Goal: Task Accomplishment & Management: Manage account settings

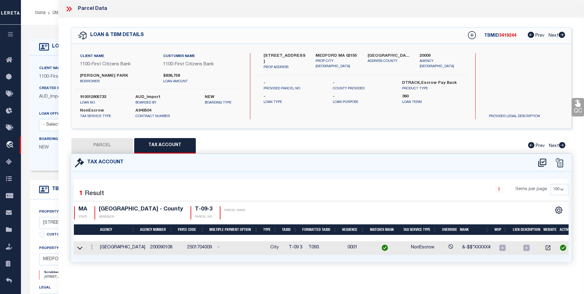
select select "100"
select select "24361"
select select "NonEscrow"
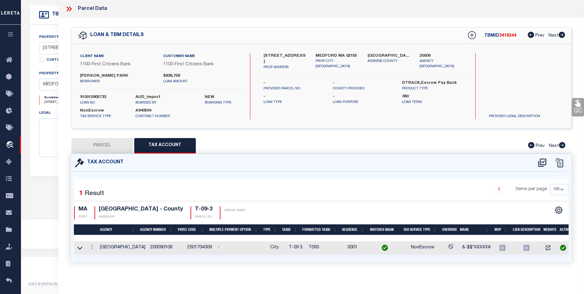
click at [69, 10] on icon at bounding box center [69, 9] width 8 height 8
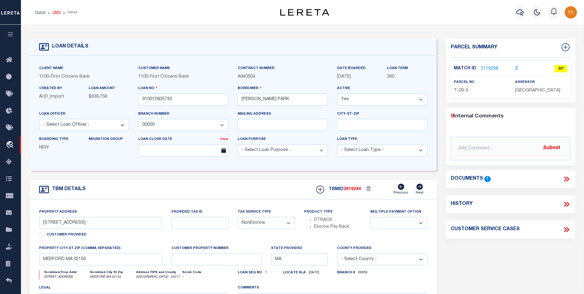
click at [56, 14] on link "OMS" at bounding box center [56, 12] width 8 height 4
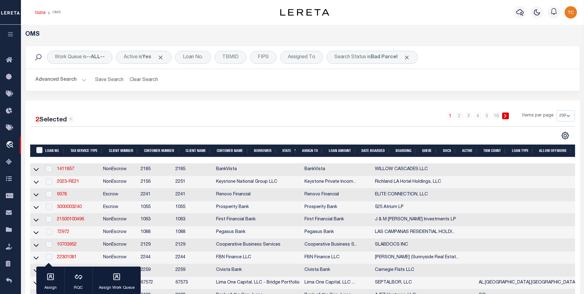
click at [39, 12] on link "Home" at bounding box center [40, 12] width 10 height 4
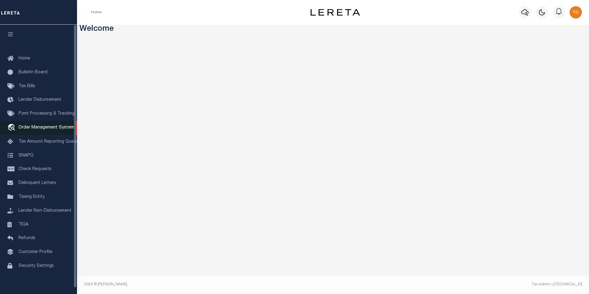
click at [30, 128] on span "Order Management System" at bounding box center [45, 127] width 55 height 4
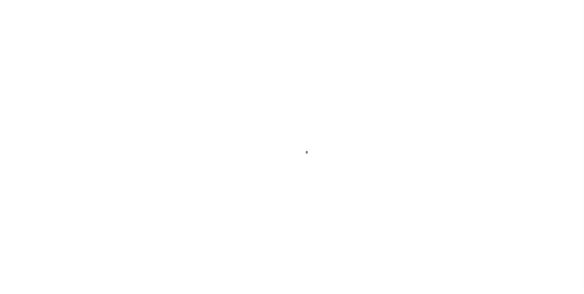
scroll to position [6, 0]
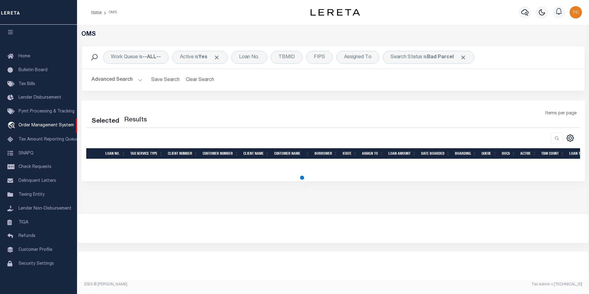
select select "200"
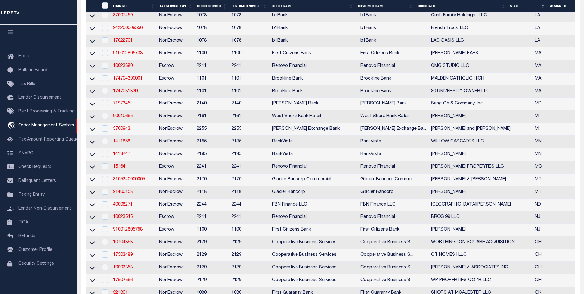
scroll to position [308, 0]
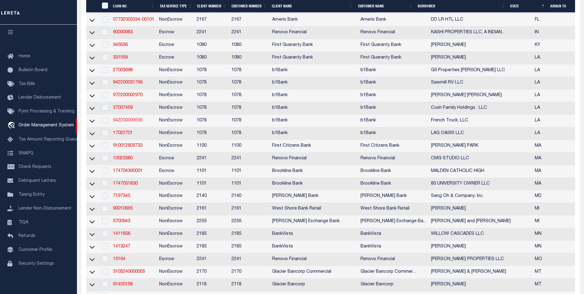
click at [122, 123] on link "942200009556" at bounding box center [128, 120] width 30 height 4
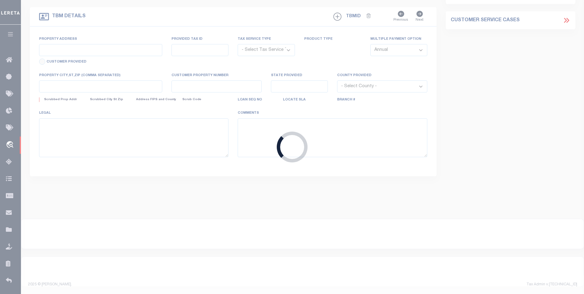
type input "942200009556"
type input "French Truck, LLC"
select select
select select "NonEscrow"
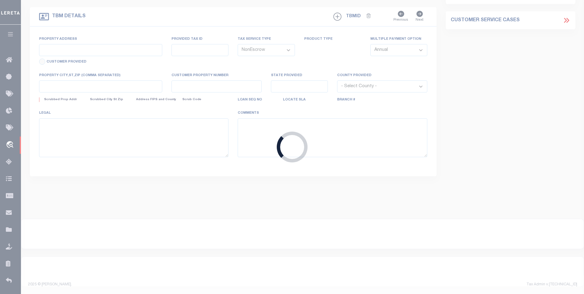
select select "14324"
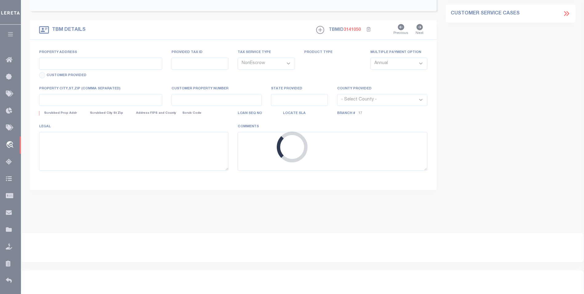
type input "4201-4203 Saint Ann Street,"
type input "207209508"
select select
type input "New Orleans LA 70119"
type input "LA"
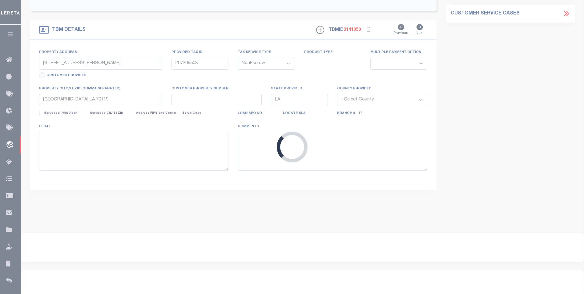
select select "[GEOGRAPHIC_DATA]"
select select "484"
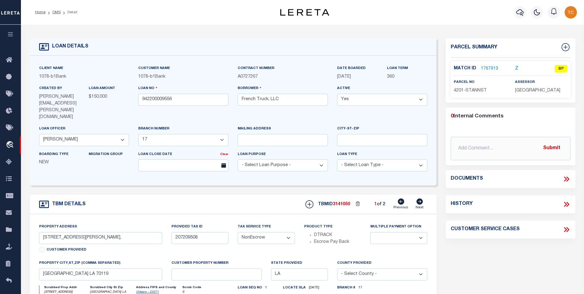
click at [486, 69] on link "1767913" at bounding box center [489, 69] width 17 height 6
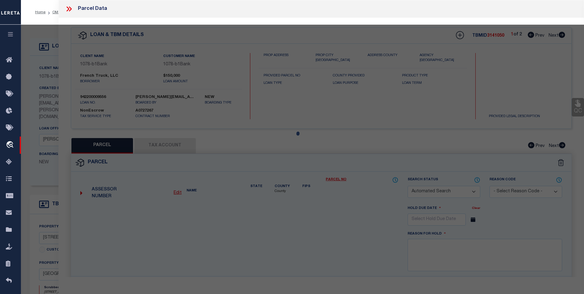
checkbox input "false"
select select "BP"
type input "WINSTON ROBERT J ETAL & SHELLITO JENA"
select select
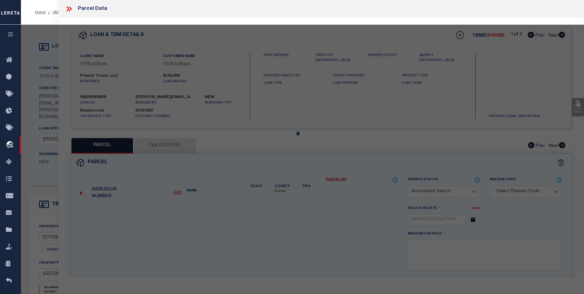
type input "4201 ST ANN ST"
checkbox input "false"
type input "NEW ORLEANS LA 70119"
type textarea "1. SQ 567 LOT R ST ANN AND 2. N SOLOMON 37X109 3. SEE BOOK 4. 4201-03 ST ANN ST"
type textarea "Unable to pull up Tax Id on website"
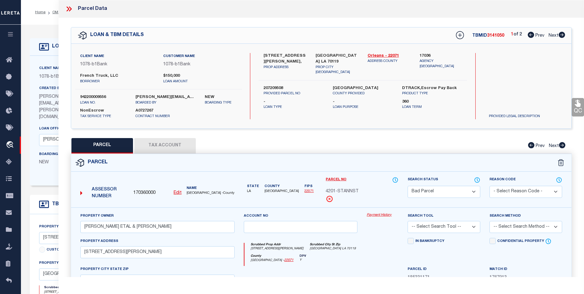
click at [166, 142] on button "Tax Account" at bounding box center [165, 145] width 62 height 15
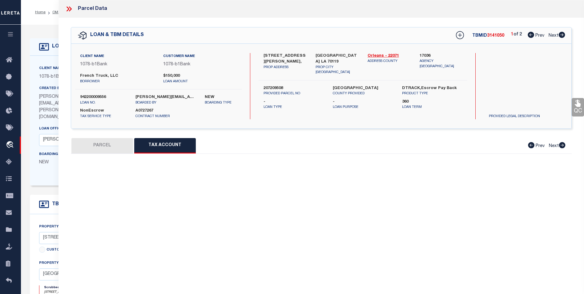
select select "100"
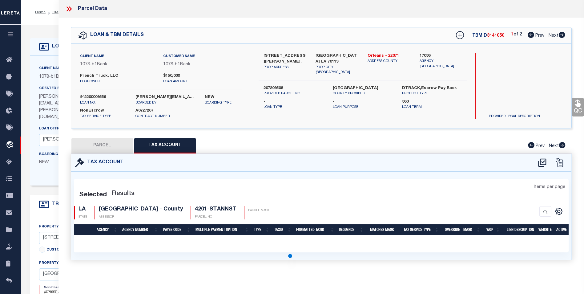
select select "100"
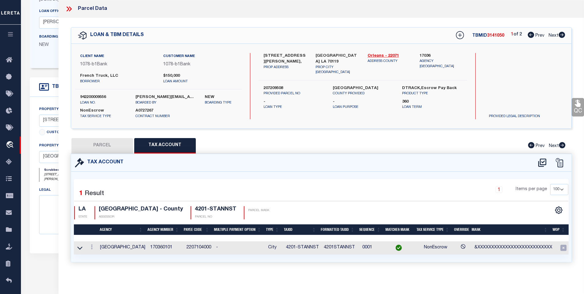
scroll to position [123, 0]
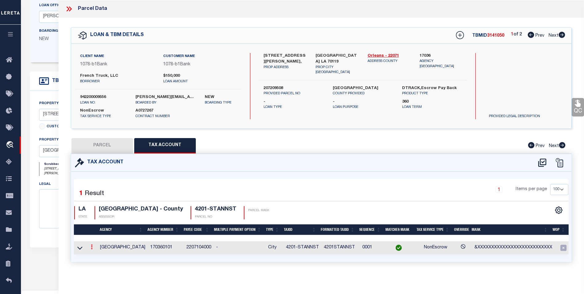
click at [91, 247] on icon at bounding box center [92, 246] width 2 height 5
click at [96, 256] on icon "" at bounding box center [98, 256] width 5 height 5
type input "4201-STANNST"
type textarea "&XXXXXXXXXXXXXXXXXXXXXXXXXXX"
checkbox input "true"
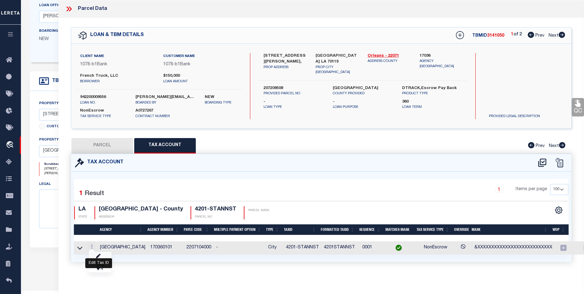
type input "XXXXXXXXXXXXXXXXXXXXXXXXXXXX*"
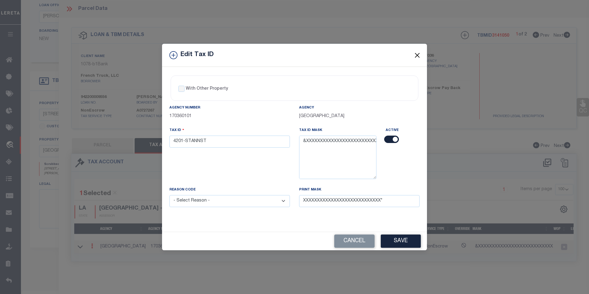
click at [421, 54] on button "Close" at bounding box center [417, 55] width 8 height 8
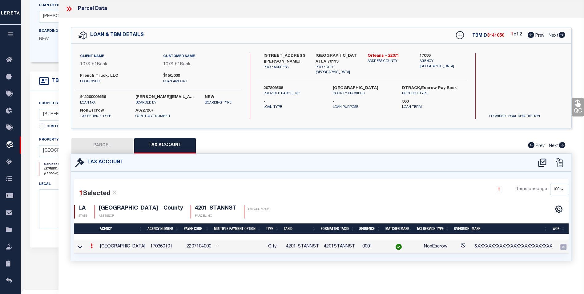
click at [98, 144] on button "PARCEL" at bounding box center [102, 145] width 62 height 15
select select "AS"
checkbox input "false"
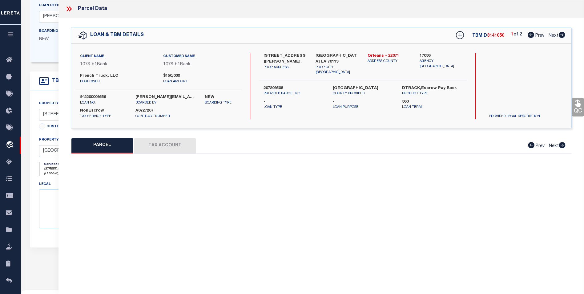
select select "BP"
type input "WINSTON ROBERT J ETAL & SHELLITO JENA"
select select
type input "4201 ST ANN ST"
checkbox input "false"
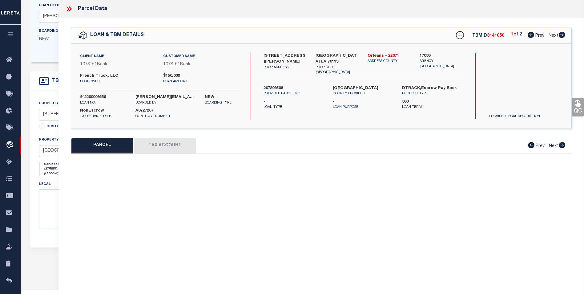
type input "NEW ORLEANS LA 70119"
type textarea "1. SQ 567 LOT R ST ANN AND 2. N SOLOMON 37X109 3. SEE BOOK 4. 4201-03 ST ANN ST"
type textarea "Unable to pull up Tax Id on website"
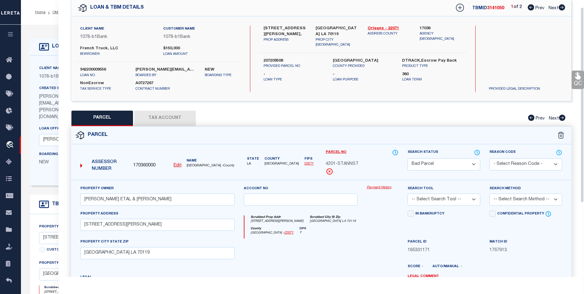
scroll to position [0, 0]
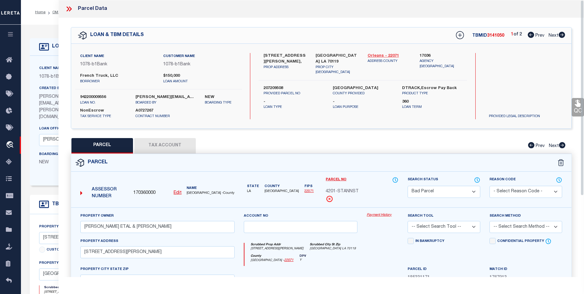
click at [380, 56] on link "Orleans - 22071" at bounding box center [389, 56] width 43 height 6
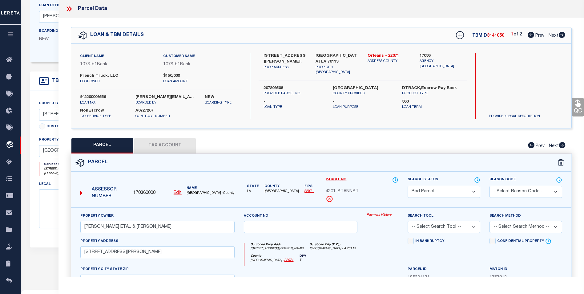
click at [565, 34] on icon at bounding box center [562, 35] width 6 height 6
select select "AS"
checkbox input "false"
select select "CP"
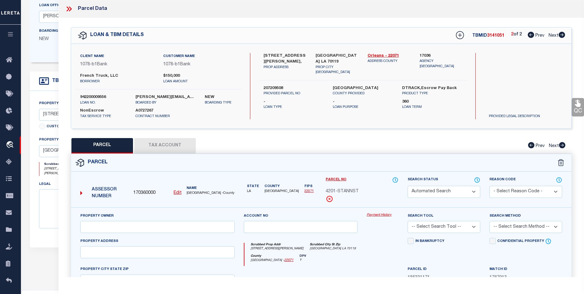
type input "MEEKER GEOFFREY A & MEEKER ANDREA N"
select select
type input "4611 BARONNE ST"
checkbox input "false"
type input "NEW ORLEANS LA 70115"
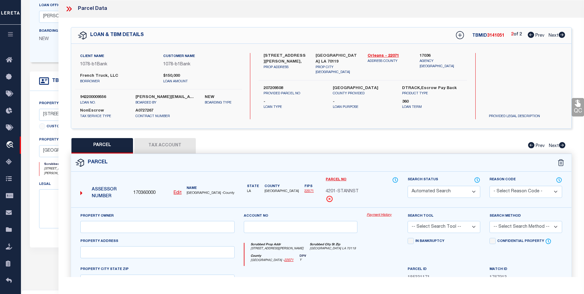
type textarea "1. SQ 452 PT LOTS 4 5 6 BARONNE 2. 50X100 3. 4611 BARONNE S-W 4. FILE #79889 11…"
type textarea "Tax ID Special Project"
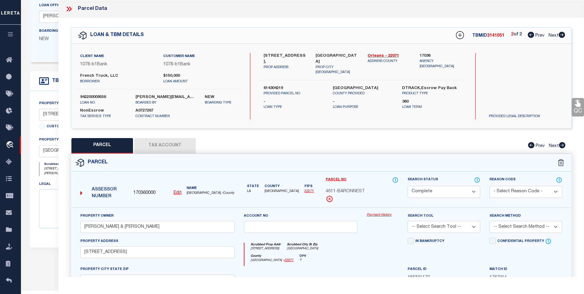
click at [530, 33] on icon at bounding box center [531, 35] width 6 height 6
select select "AS"
checkbox input "false"
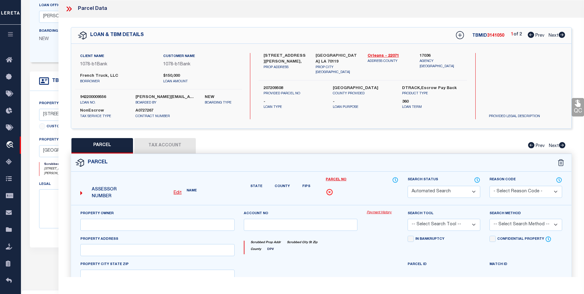
select select "BP"
type input "WINSTON ROBERT J ETAL & SHELLITO JENA"
select select
type input "4201 ST ANN ST"
checkbox input "false"
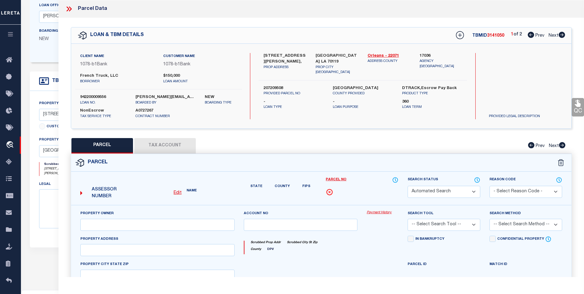
type input "NEW ORLEANS LA 70119"
type textarea "1. SQ 567 LOT R ST ANN AND 2. N SOLOMON 37X109 3. SEE BOOK 4. 4201-03 ST ANN ST"
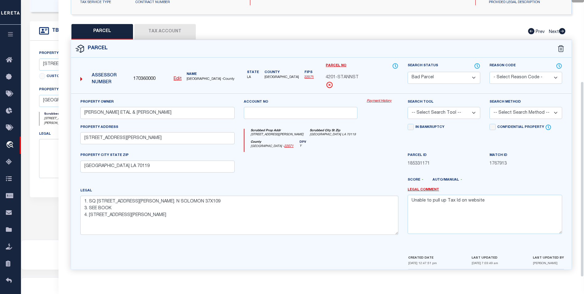
scroll to position [179, 0]
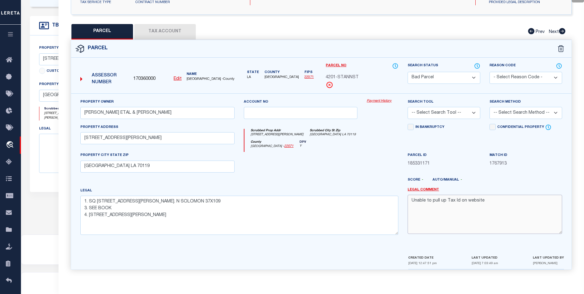
click at [489, 205] on textarea "Unable to pull up Tax Id on website" at bounding box center [485, 214] width 155 height 39
click at [434, 214] on textarea "Unable to pull up Tax Id on website 10/8/25 -" at bounding box center [485, 214] width 155 height 39
paste textarea "Summary Parcel ID 4201-STANNST Tax Bill Number 207209508 Municipal District 2 L…"
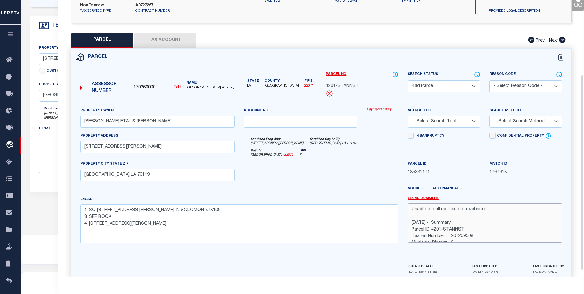
scroll to position [115, 0]
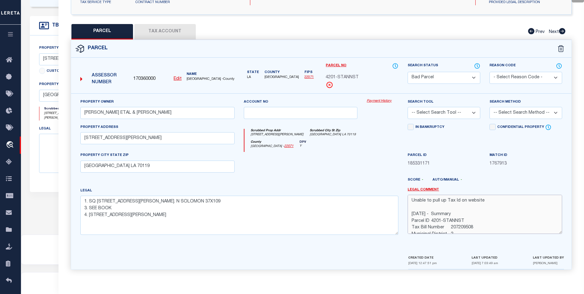
click at [410, 212] on textarea "Unable to pull up Tax Id on website 10/8/25 - Summary Parcel ID 4201-STANNST Ta…" at bounding box center [485, 214] width 155 height 39
click at [433, 212] on textarea "Unable to pull up Tax Id on website 10/8/25 - Summary Parcel ID 4201-STANNST Ta…" at bounding box center [485, 214] width 155 height 39
type textarea "Unable to pull up Tax Id on website 10/8/25 - Found parcel on agency website se…"
click at [493, 161] on span "1767913" at bounding box center [526, 164] width 73 height 7
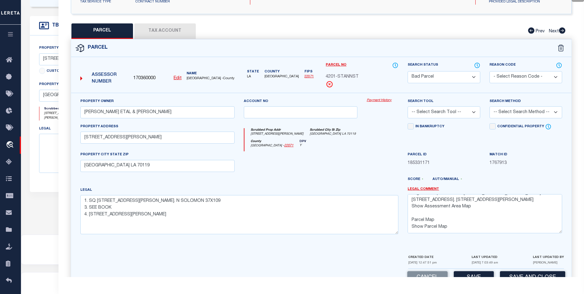
click at [474, 166] on span "185331171" at bounding box center [444, 163] width 73 height 7
click at [467, 275] on button "Save" at bounding box center [474, 277] width 40 height 13
select select "AS"
checkbox input "false"
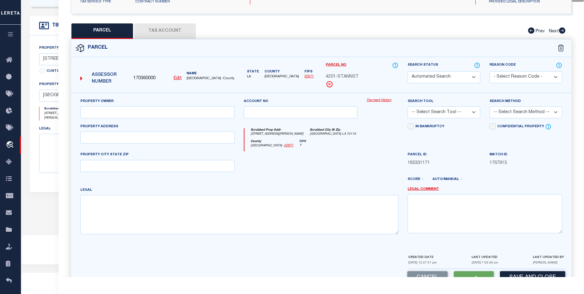
click at [461, 71] on select "Automated Search Bad Parcel Complete Duplicate Parcel High Dollar Reporting In …" at bounding box center [444, 77] width 73 height 12
select select "BP"
type input "WINSTON ROBERT J ETAL & SHELLITO JENA"
select select
type input "4201 ST ANN ST"
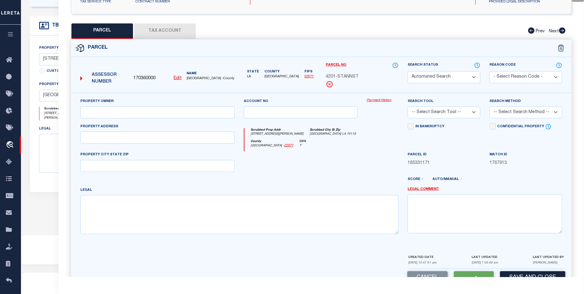
type input "NEW ORLEANS LA 70119"
type textarea "1. SQ 567 LOT R ST ANN AND 2. N SOLOMON 37X109 3. SEE BOOK 4. 4201-03 ST ANN ST"
type textarea "Unable to pull up Tax Id on website 10/8/25 - Found parcel on agency website se…"
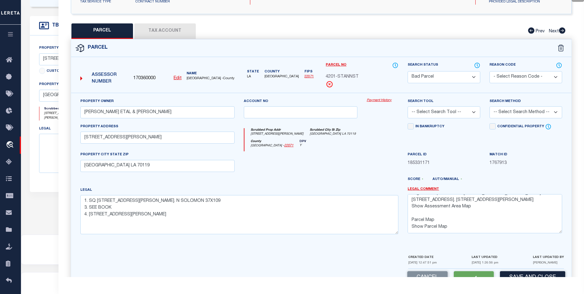
scroll to position [0, 0]
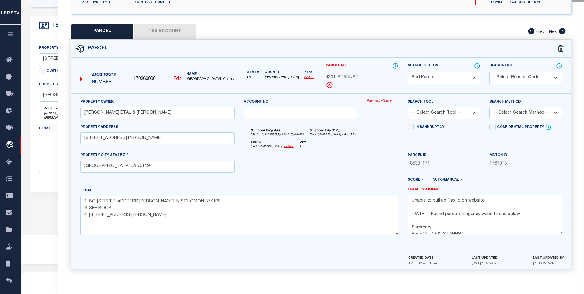
select select "PC"
click at [408, 72] on select "Automated Search Bad Parcel Complete Duplicate Parcel High Dollar Reporting In …" at bounding box center [444, 78] width 73 height 12
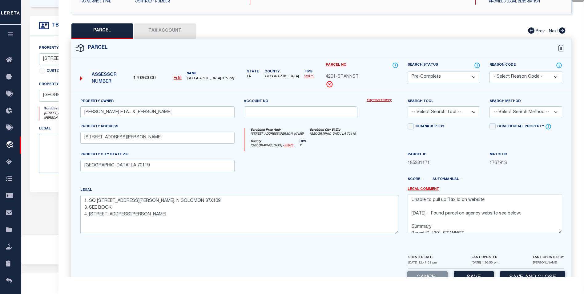
click at [520, 78] on select "- Select Reason Code - 099 - Other (Provide additional detail) ACT - Agency Cha…" at bounding box center [526, 77] width 73 height 12
drag, startPoint x: 474, startPoint y: 65, endPoint x: 459, endPoint y: 50, distance: 21.1
click at [472, 117] on select "-- Select Search Tool -- 3rd Party Website Agency File Agency Website ATLS CNV-…" at bounding box center [444, 112] width 73 height 12
select select "AGW"
click at [408, 106] on select "-- Select Search Tool -- 3rd Party Website Agency File Agency Website ATLS CNV-…" at bounding box center [444, 112] width 73 height 12
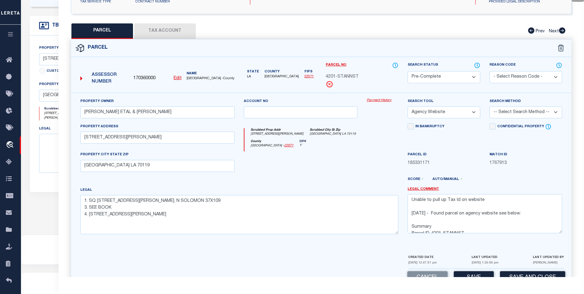
click at [519, 116] on select "-- Select Search Method -- Property Address Legal Liability Info Provided" at bounding box center [526, 112] width 73 height 12
select select "ADD"
click at [490, 106] on select "-- Select Search Method -- Property Address Legal Liability Info Provided" at bounding box center [526, 112] width 73 height 12
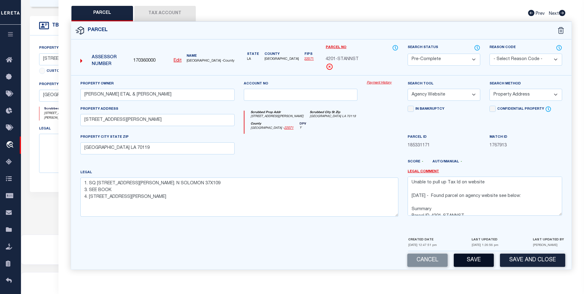
click at [457, 263] on button "Save" at bounding box center [474, 260] width 40 height 13
select select "AS"
select select
checkbox input "false"
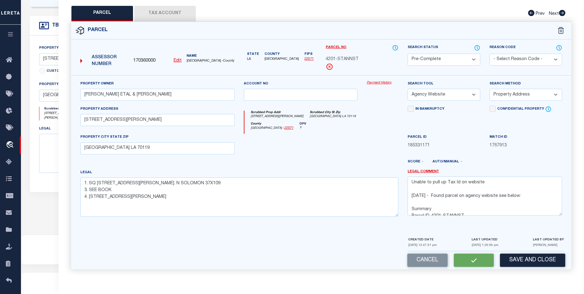
checkbox input "false"
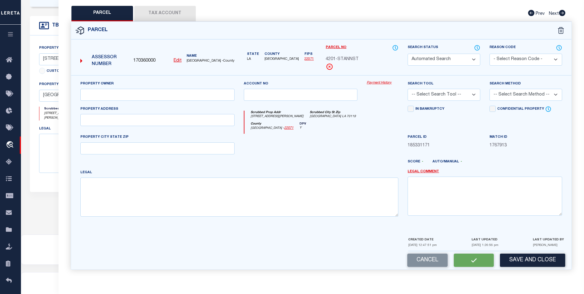
select select "PC"
type input "WINSTON ROBERT J ETAL & SHELLITO JENA"
select select "AGW"
select select "ADD"
type input "4201 ST ANN ST"
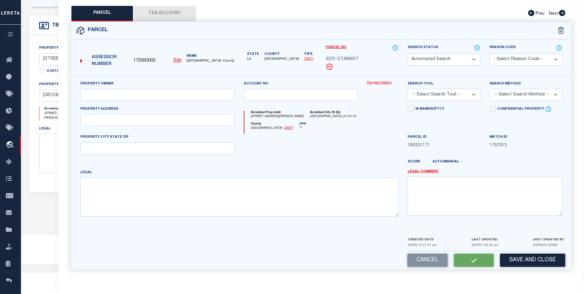
type input "NEW ORLEANS LA 70119"
type textarea "1. SQ 567 LOT R ST ANN AND 2. N SOLOMON 37X109 3. SEE BOOK 4. 4201-03 ST ANN ST"
type textarea "Unable to pull up Tax Id on website 10/8/25 - Found parcel on agency website se…"
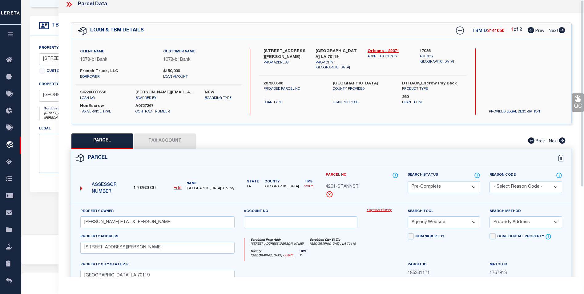
scroll to position [0, 0]
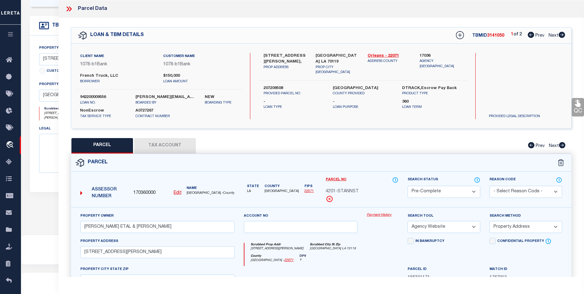
click at [560, 35] on icon at bounding box center [562, 35] width 6 height 6
select select "AS"
select select
checkbox input "false"
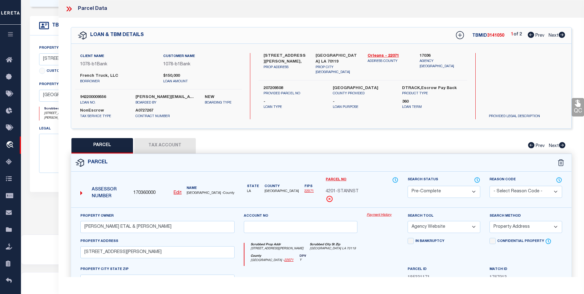
checkbox input "false"
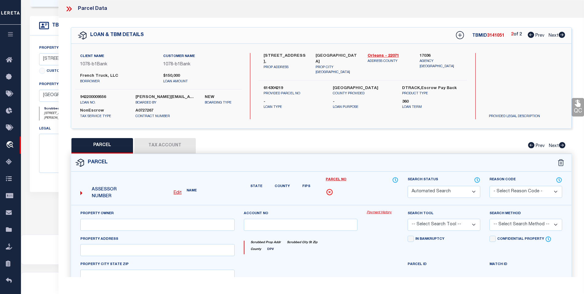
select select "CP"
type input "MEEKER GEOFFREY A & MEEKER ANDREA N"
select select
type input "4611 BARONNE ST"
checkbox input "false"
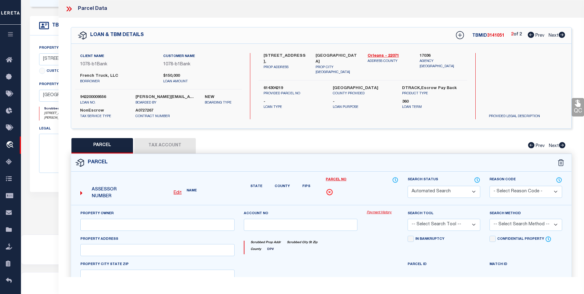
type input "NEW ORLEANS LA 70115"
type textarea "1. SQ 452 PT LOTS 4 5 6 BARONNE 2. 50X100 3. 4611 BARONNE S-W 4. FILE #79889 11…"
type textarea "Tax ID Special Project"
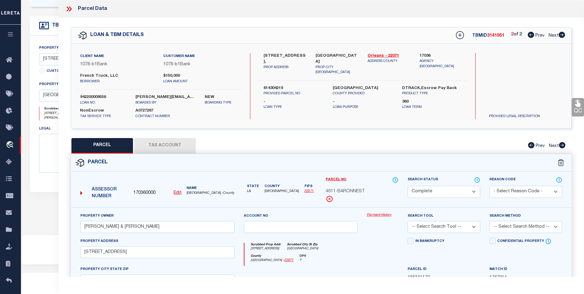
click at [531, 35] on icon at bounding box center [531, 35] width 6 height 6
select select "AS"
checkbox input "false"
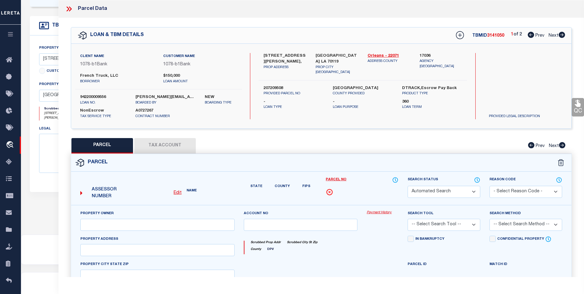
select select "PC"
type input "WINSTON ROBERT J ETAL & SHELLITO JENA"
select select "AGW"
select select "ADD"
type input "4201 ST ANN ST"
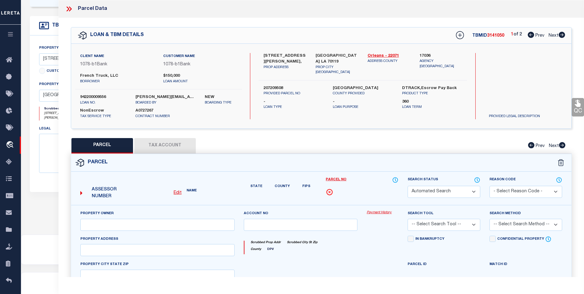
type input "NEW ORLEANS LA 70119"
type textarea "1. SQ 567 LOT R ST ANN AND 2. N SOLOMON 37X109 3. SEE BOOK 4. 4201-03 ST ANN ST"
type textarea "Unable to pull up Tax Id on website 10/8/25 - Found parcel on agency website se…"
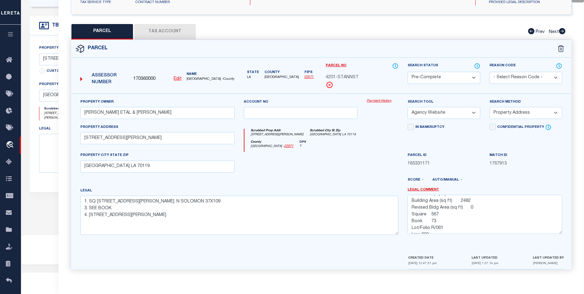
scroll to position [63, 0]
click at [349, 162] on div at bounding box center [300, 164] width 123 height 25
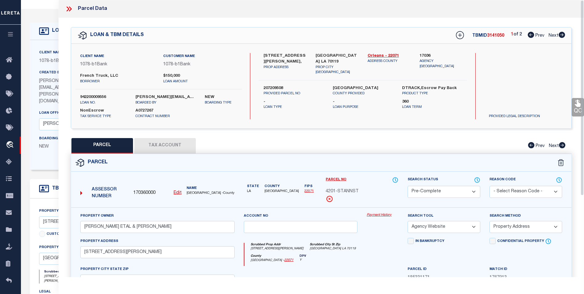
scroll to position [0, 0]
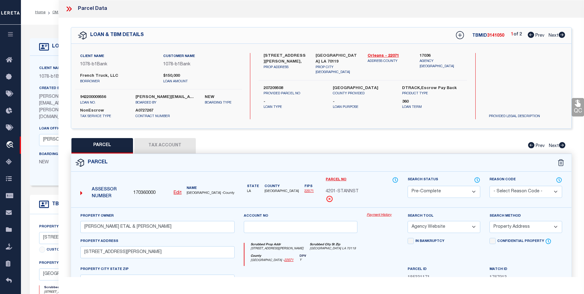
click at [72, 7] on icon at bounding box center [69, 9] width 8 height 8
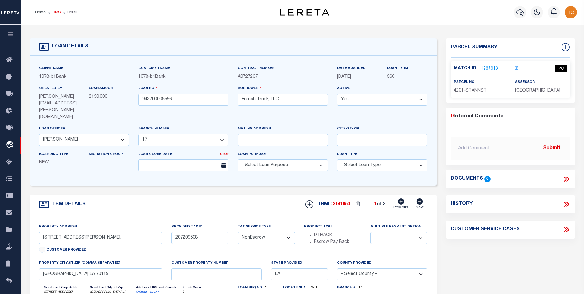
click at [58, 14] on link "OMS" at bounding box center [56, 12] width 8 height 4
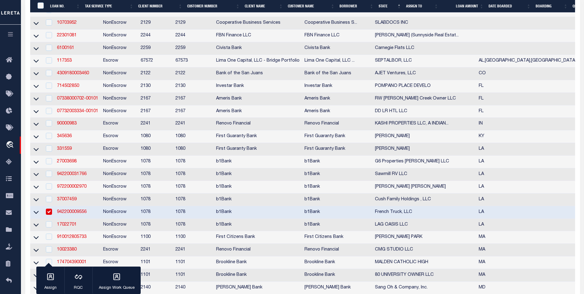
scroll to position [308, 0]
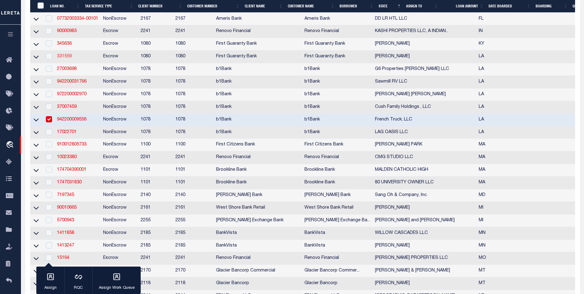
click at [65, 59] on link "331559" at bounding box center [64, 56] width 15 height 4
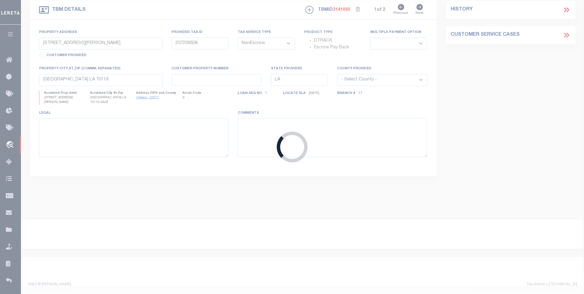
type input "331559"
type input "[PERSON_NAME]"
select select
select select "10"
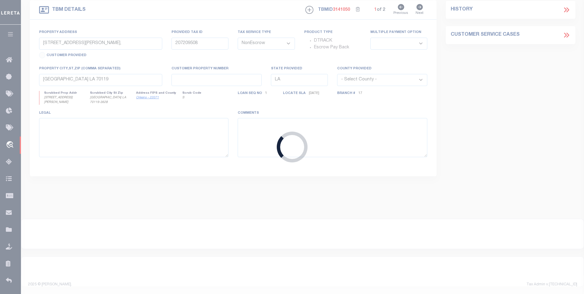
select select "Escrow"
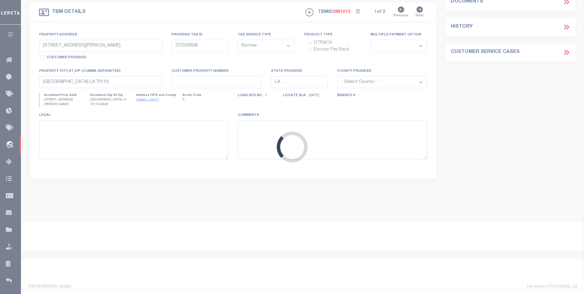
type input "2107 Turner St"
type input "2403803360000400"
select select
type input "Alexandria LA 71301"
type input "260384121"
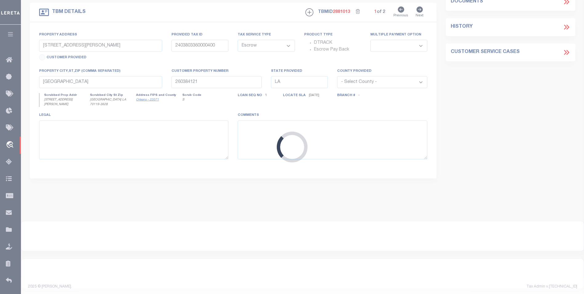
select select
select select "2308"
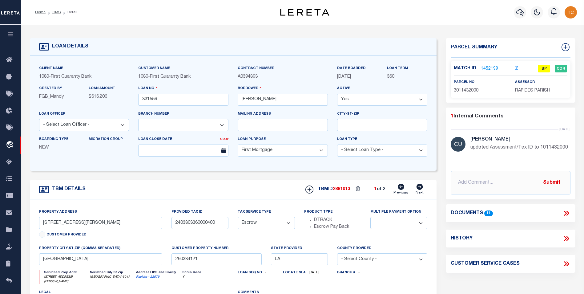
click at [568, 212] on icon at bounding box center [568, 213] width 3 height 5
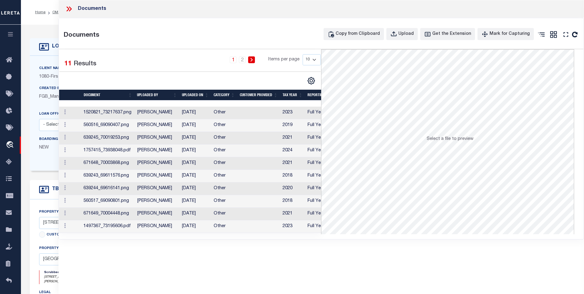
click at [210, 113] on td "03/28/2024" at bounding box center [196, 113] width 32 height 13
click at [68, 9] on icon at bounding box center [69, 9] width 8 height 8
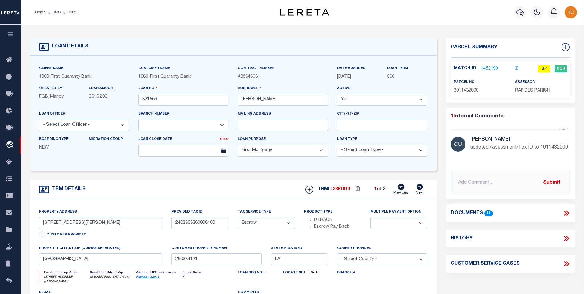
click at [564, 212] on icon at bounding box center [567, 213] width 8 height 8
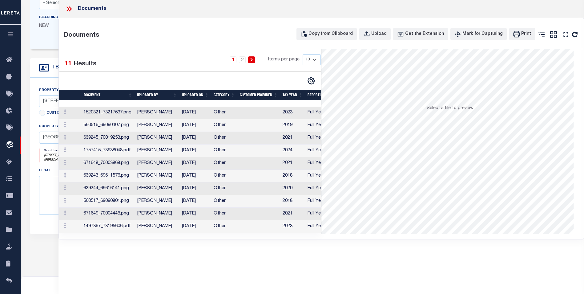
scroll to position [123, 0]
click at [69, 8] on icon at bounding box center [69, 9] width 8 height 8
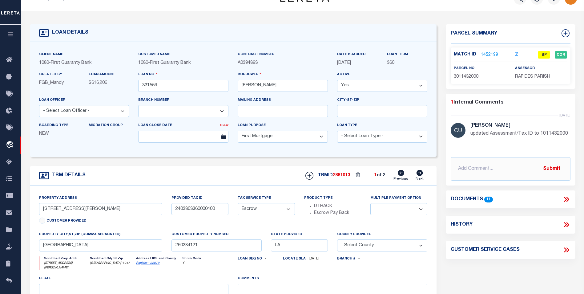
scroll to position [0, 0]
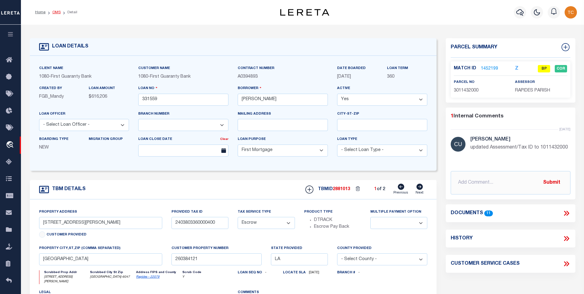
click at [54, 13] on link "OMS" at bounding box center [56, 12] width 8 height 4
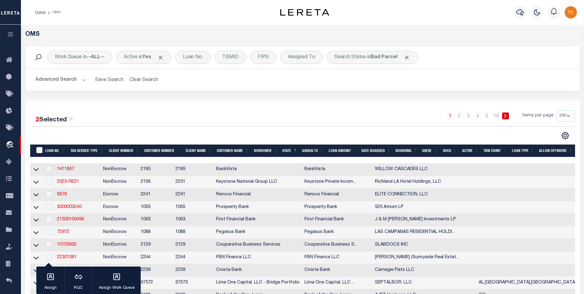
click at [35, 11] on ol "Home OMS" at bounding box center [47, 12] width 35 height 13
click at [40, 14] on link "Home" at bounding box center [40, 12] width 10 height 4
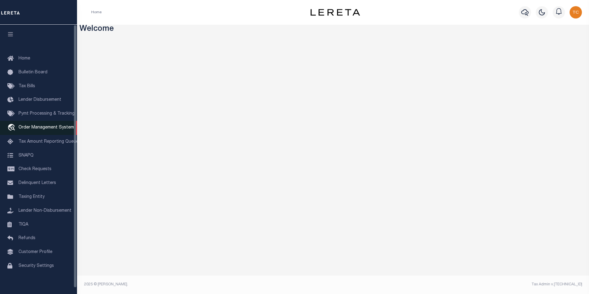
click at [54, 130] on span "Order Management System" at bounding box center [45, 127] width 55 height 4
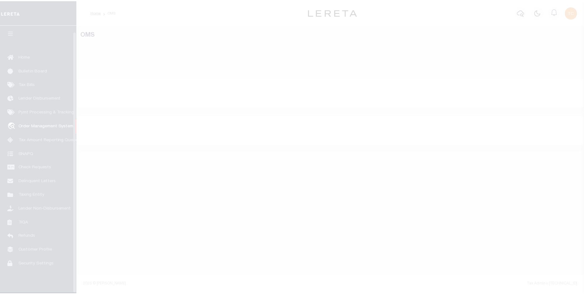
scroll to position [6, 0]
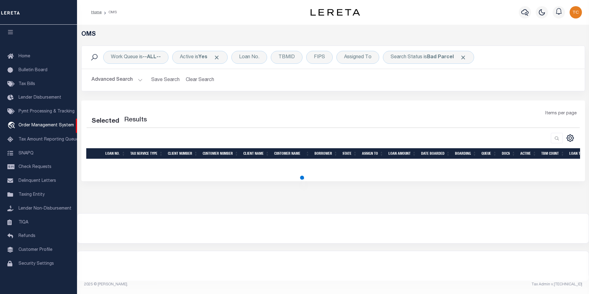
select select "200"
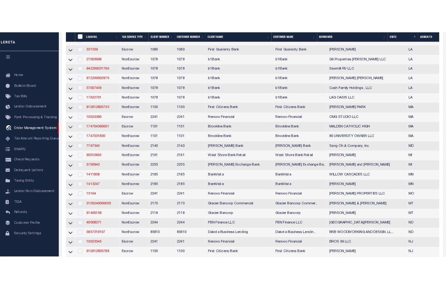
scroll to position [370, 0]
